Goal: Task Accomplishment & Management: Use online tool/utility

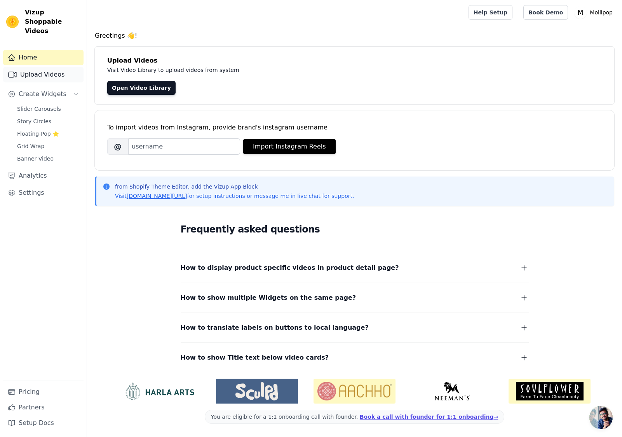
click at [40, 68] on link "Upload Videos" at bounding box center [43, 75] width 80 height 16
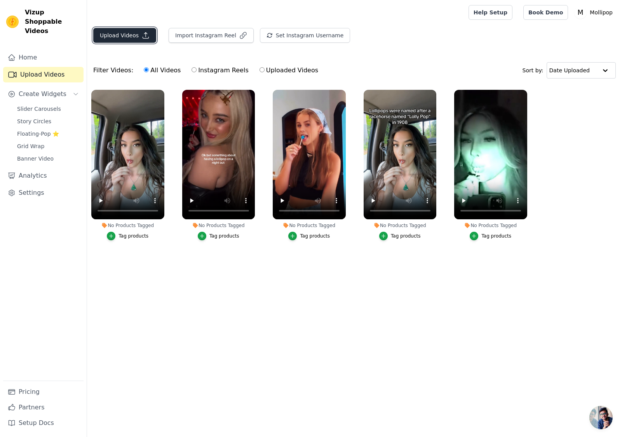
click at [131, 37] on button "Upload Videos" at bounding box center [124, 35] width 63 height 15
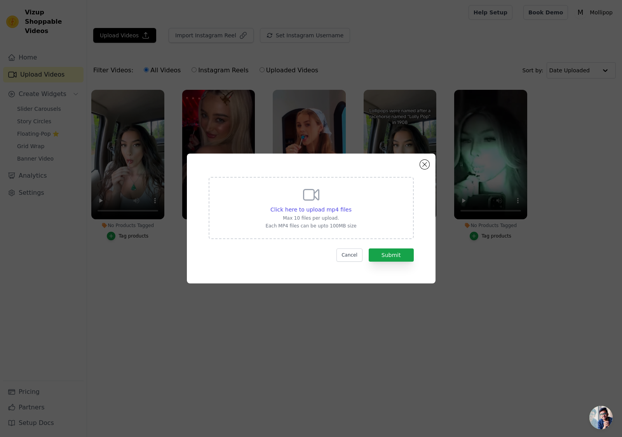
click at [310, 217] on p "Max 10 files per upload." at bounding box center [310, 218] width 91 height 6
click at [351, 205] on input "Click here to upload mp4 files Max 10 files per upload. Each MP4 files can be u…" at bounding box center [351, 205] width 0 height 0
click at [350, 254] on button "Cancel" at bounding box center [349, 254] width 26 height 13
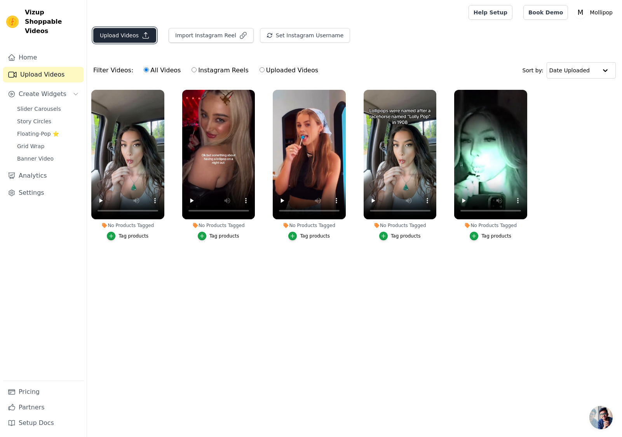
click at [117, 39] on button "Upload Videos" at bounding box center [124, 35] width 63 height 15
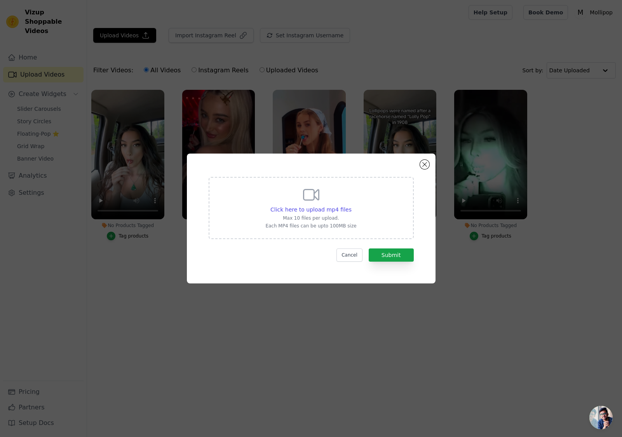
click at [341, 220] on p "Max 10 files per upload." at bounding box center [310, 218] width 91 height 6
click at [351, 205] on input "Click here to upload mp4 files Max 10 files per upload. Each MP4 files can be u…" at bounding box center [351, 205] width 0 height 0
type input "C:\fakepath\edc4a7af74224599a9ade6f267c8820a.mp4"
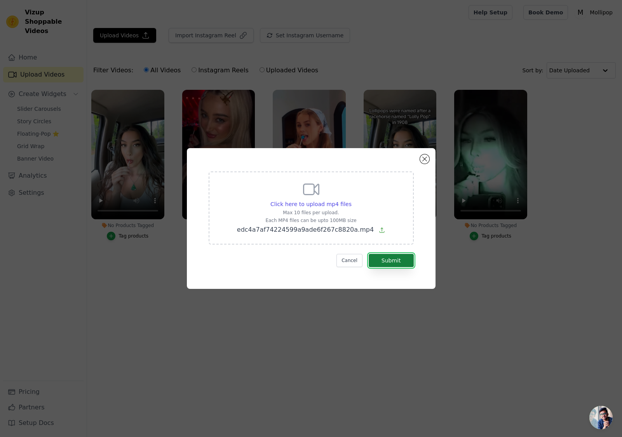
click at [404, 266] on button "Submit" at bounding box center [391, 260] width 45 height 13
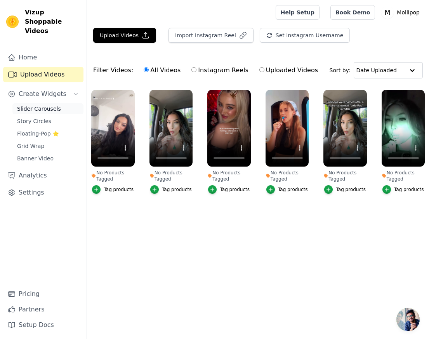
click at [37, 105] on span "Slider Carousels" at bounding box center [39, 109] width 44 height 8
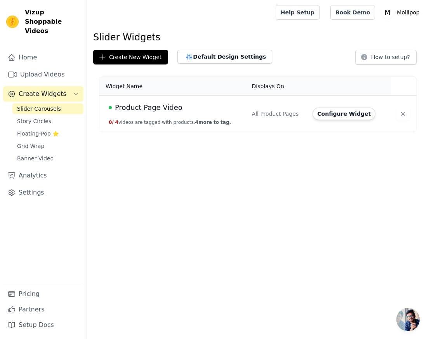
click at [160, 108] on span "Product Page Video" at bounding box center [149, 107] width 68 height 11
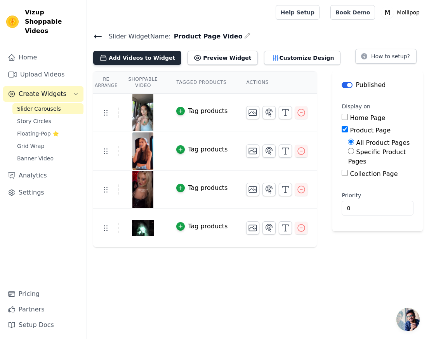
click at [133, 57] on button "Add Videos to Widget" at bounding box center [137, 58] width 88 height 14
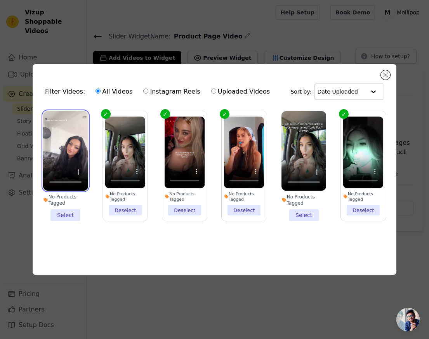
click at [67, 152] on video at bounding box center [65, 151] width 45 height 80
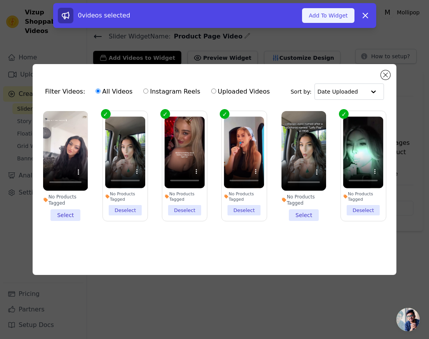
click at [334, 19] on button "Add To Widget" at bounding box center [328, 15] width 52 height 15
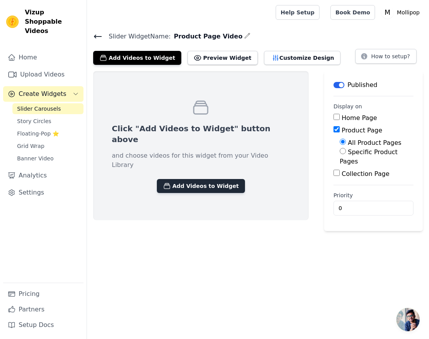
click at [217, 179] on button "Add Videos to Widget" at bounding box center [201, 186] width 88 height 14
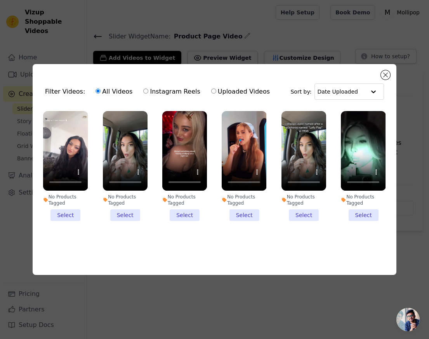
click at [66, 212] on li "No Products Tagged Select" at bounding box center [65, 166] width 45 height 110
click at [0, 0] on input "No Products Tagged Select" at bounding box center [0, 0] width 0 height 0
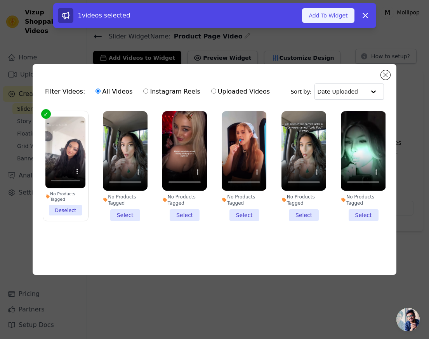
click at [339, 17] on button "Add To Widget" at bounding box center [328, 15] width 52 height 15
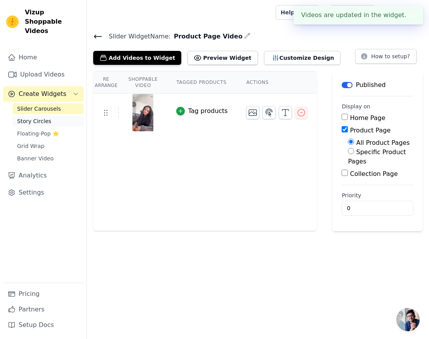
click at [44, 117] on span "Story Circles" at bounding box center [34, 121] width 34 height 8
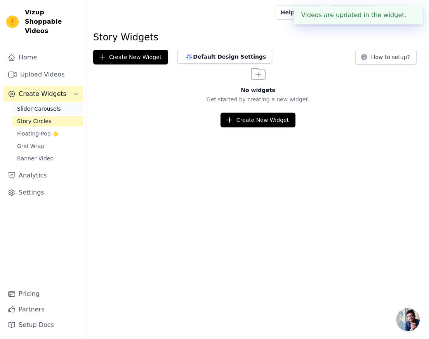
click at [43, 105] on span "Slider Carousels" at bounding box center [39, 109] width 44 height 8
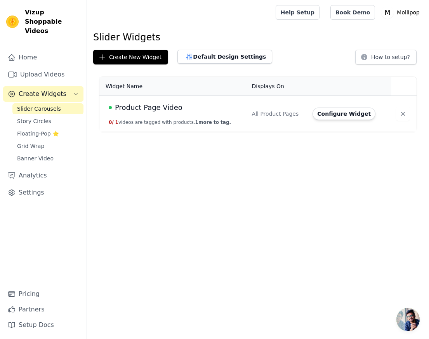
click at [150, 108] on span "Product Page Video" at bounding box center [149, 107] width 68 height 11
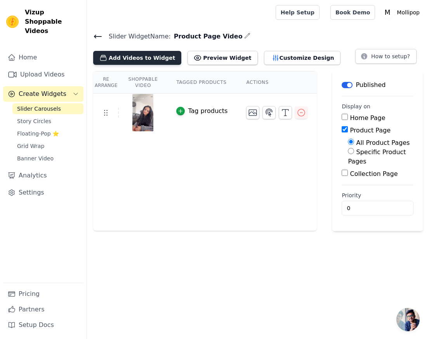
click at [146, 62] on button "Add Videos to Widget" at bounding box center [137, 58] width 88 height 14
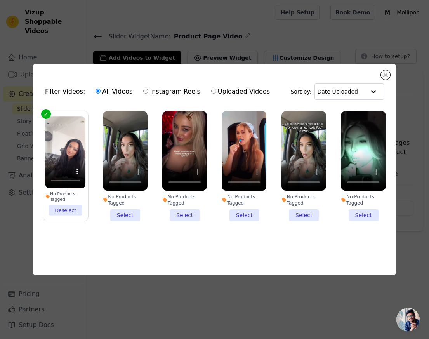
click at [125, 216] on li "No Products Tagged Select" at bounding box center [125, 166] width 45 height 110
click at [0, 0] on input "No Products Tagged Select" at bounding box center [0, 0] width 0 height 0
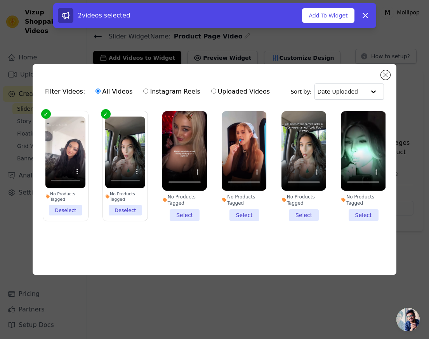
drag, startPoint x: 189, startPoint y: 213, endPoint x: 224, endPoint y: 214, distance: 35.7
click at [188, 213] on li "No Products Tagged Select" at bounding box center [184, 166] width 45 height 110
click at [0, 0] on input "No Products Tagged Select" at bounding box center [0, 0] width 0 height 0
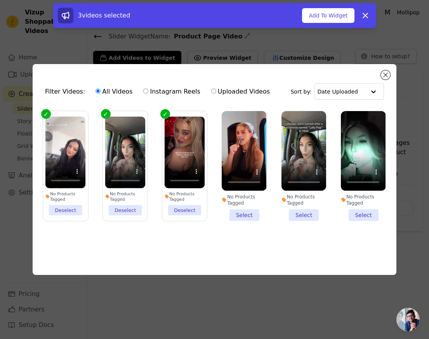
click at [249, 215] on li "No Products Tagged Select" at bounding box center [244, 166] width 45 height 110
click at [0, 0] on input "No Products Tagged Select" at bounding box center [0, 0] width 0 height 0
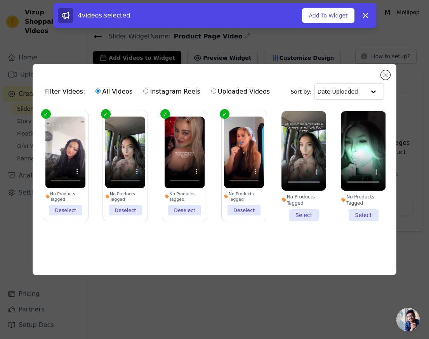
click at [358, 214] on li "No Products Tagged Select" at bounding box center [363, 166] width 45 height 110
click at [0, 0] on input "No Products Tagged Select" at bounding box center [0, 0] width 0 height 0
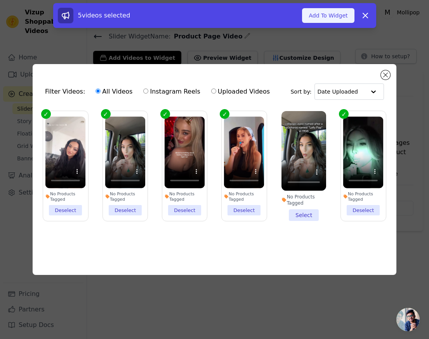
click at [327, 10] on button "Add To Widget" at bounding box center [328, 15] width 52 height 15
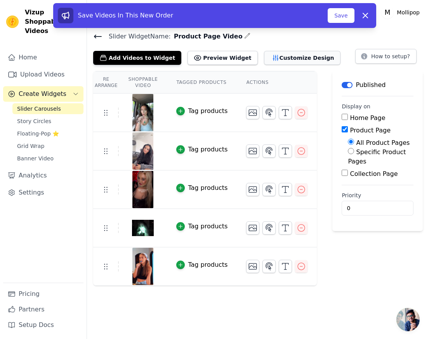
click at [285, 58] on button "Customize Design" at bounding box center [302, 58] width 77 height 14
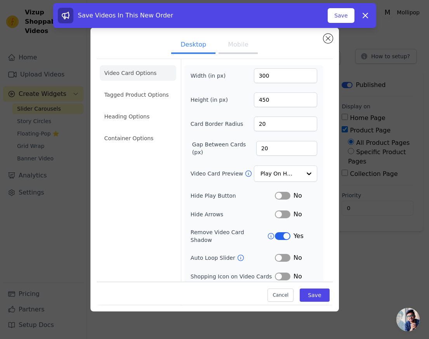
click at [246, 47] on button "Mobile" at bounding box center [238, 45] width 39 height 17
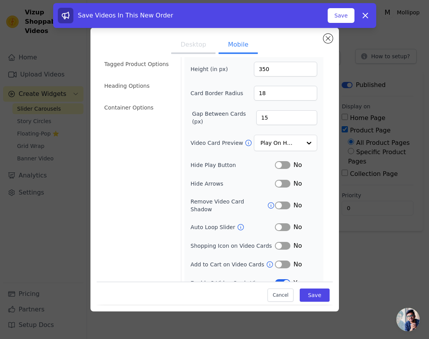
scroll to position [37, 0]
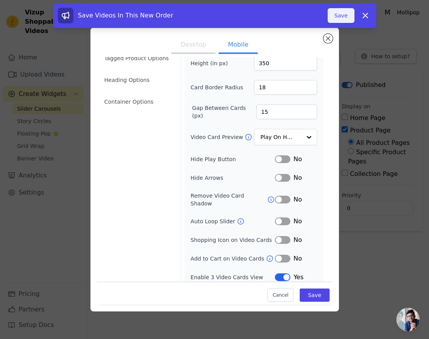
click at [336, 16] on button "Save" at bounding box center [341, 15] width 26 height 15
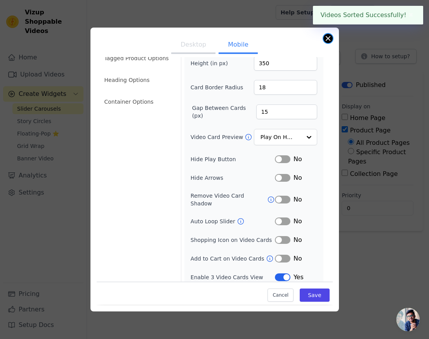
click at [329, 38] on button "Close modal" at bounding box center [328, 38] width 9 height 9
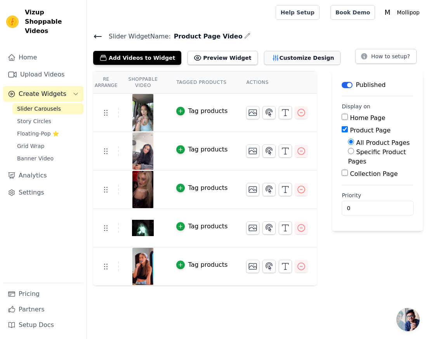
click at [267, 55] on button "Customize Design" at bounding box center [302, 58] width 77 height 14
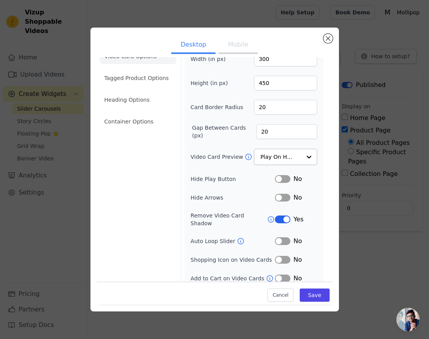
scroll to position [18, 0]
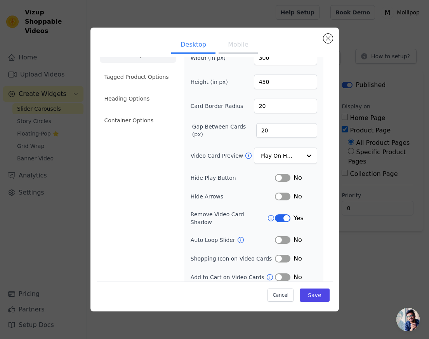
click at [235, 44] on button "Mobile" at bounding box center [238, 45] width 39 height 17
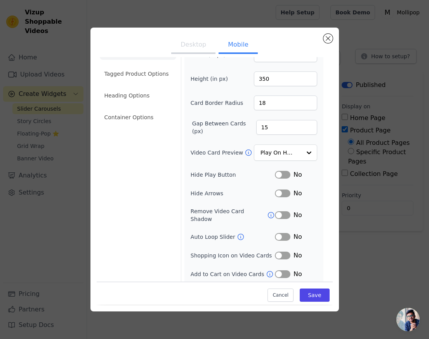
scroll to position [37, 0]
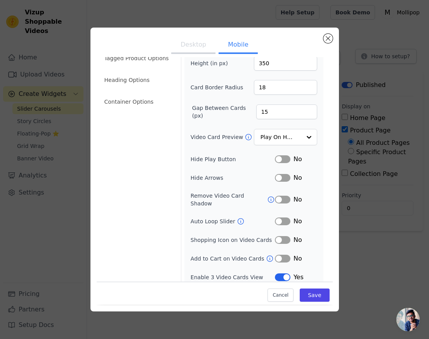
click at [193, 47] on button "Desktop" at bounding box center [193, 45] width 44 height 17
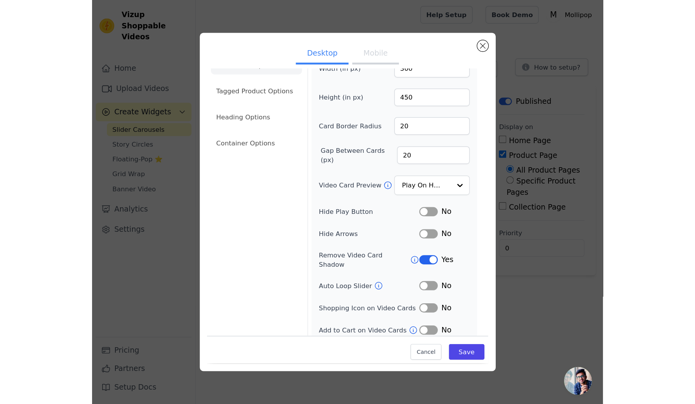
scroll to position [18, 0]
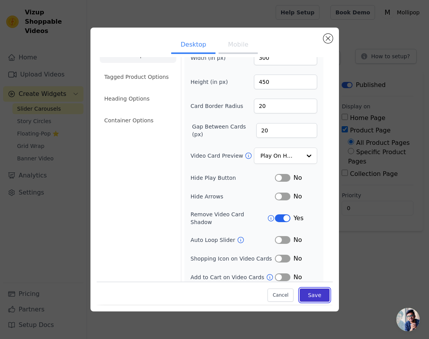
click at [313, 298] on button "Save" at bounding box center [315, 295] width 30 height 13
